Goal: Find specific page/section: Find specific page/section

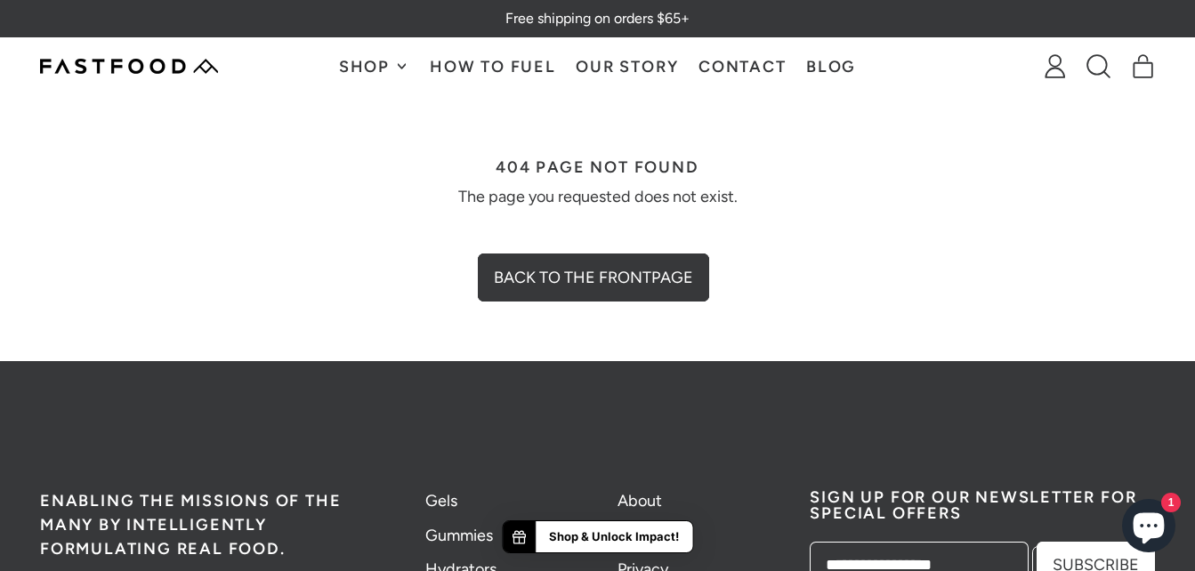
click at [658, 267] on link "Back to the frontpage" at bounding box center [597, 273] width 231 height 48
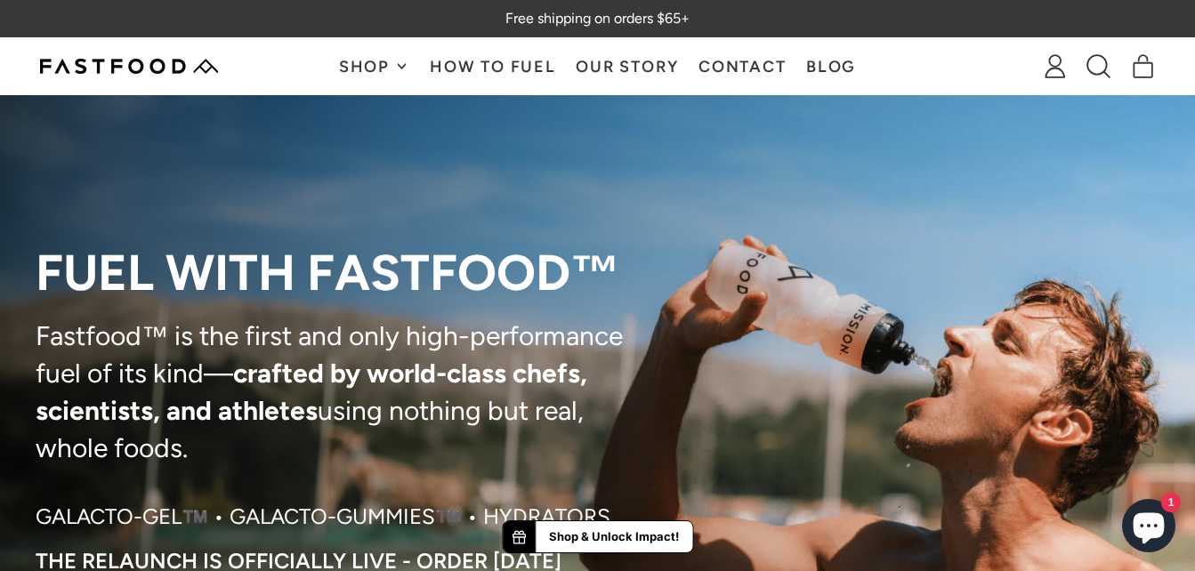
click at [1097, 58] on icon at bounding box center [1099, 66] width 24 height 24
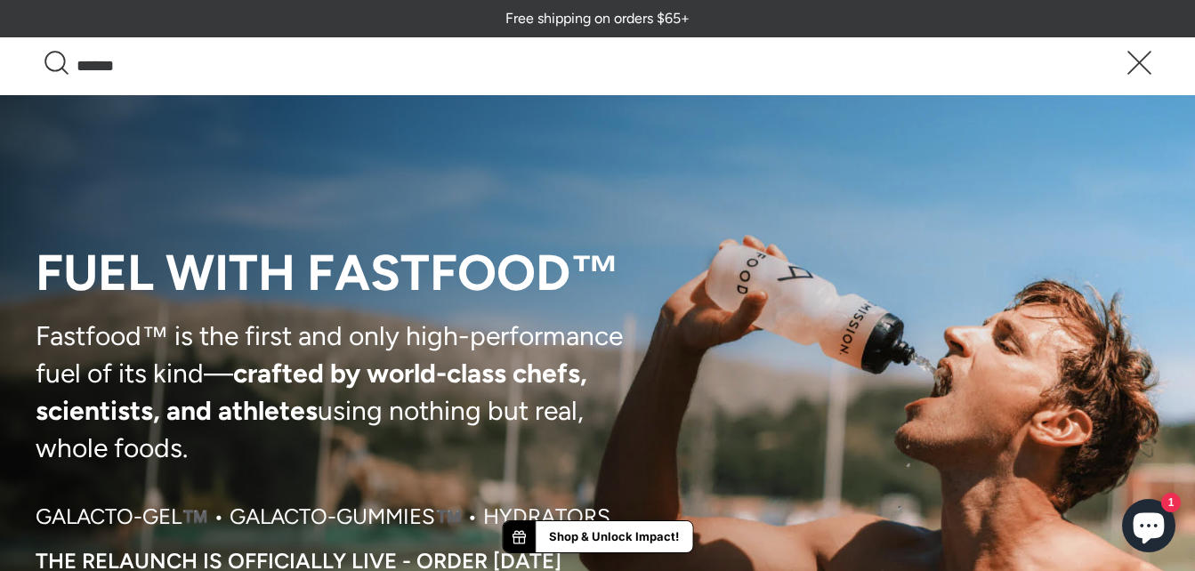
click at [901, 50] on input "Search" at bounding box center [597, 66] width 1115 height 40
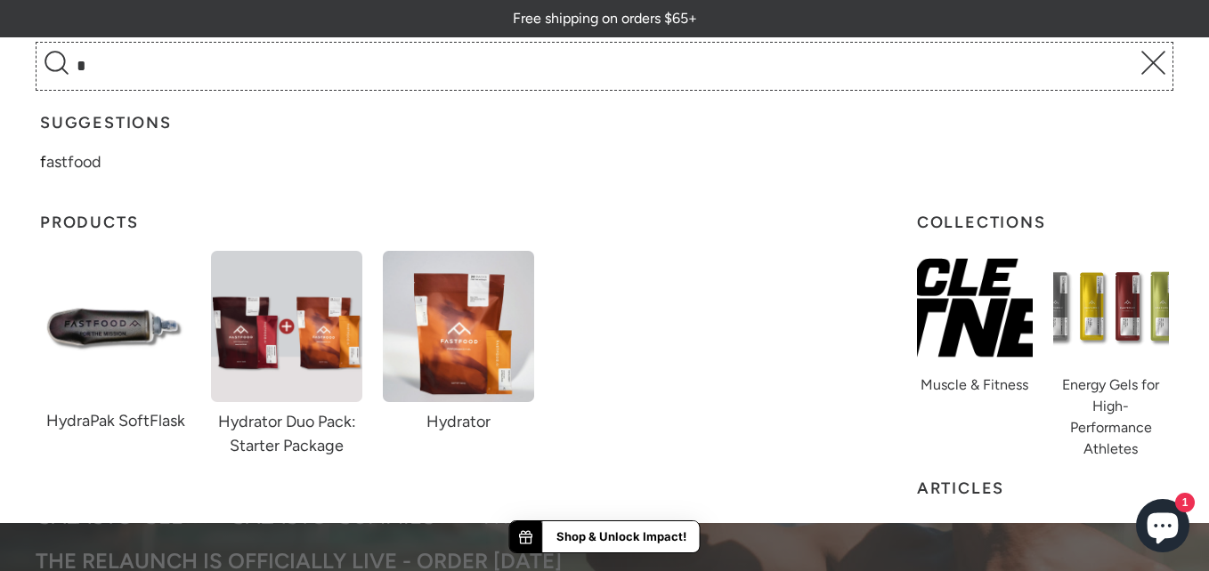
type input "*"
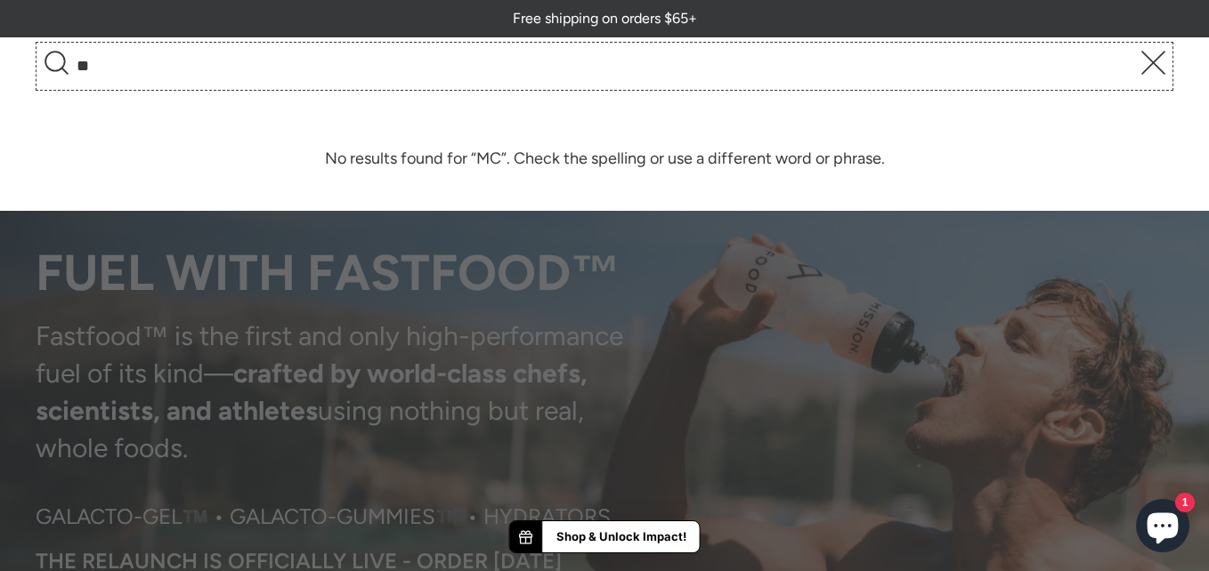
type input "*"
